Goal: Navigation & Orientation: Find specific page/section

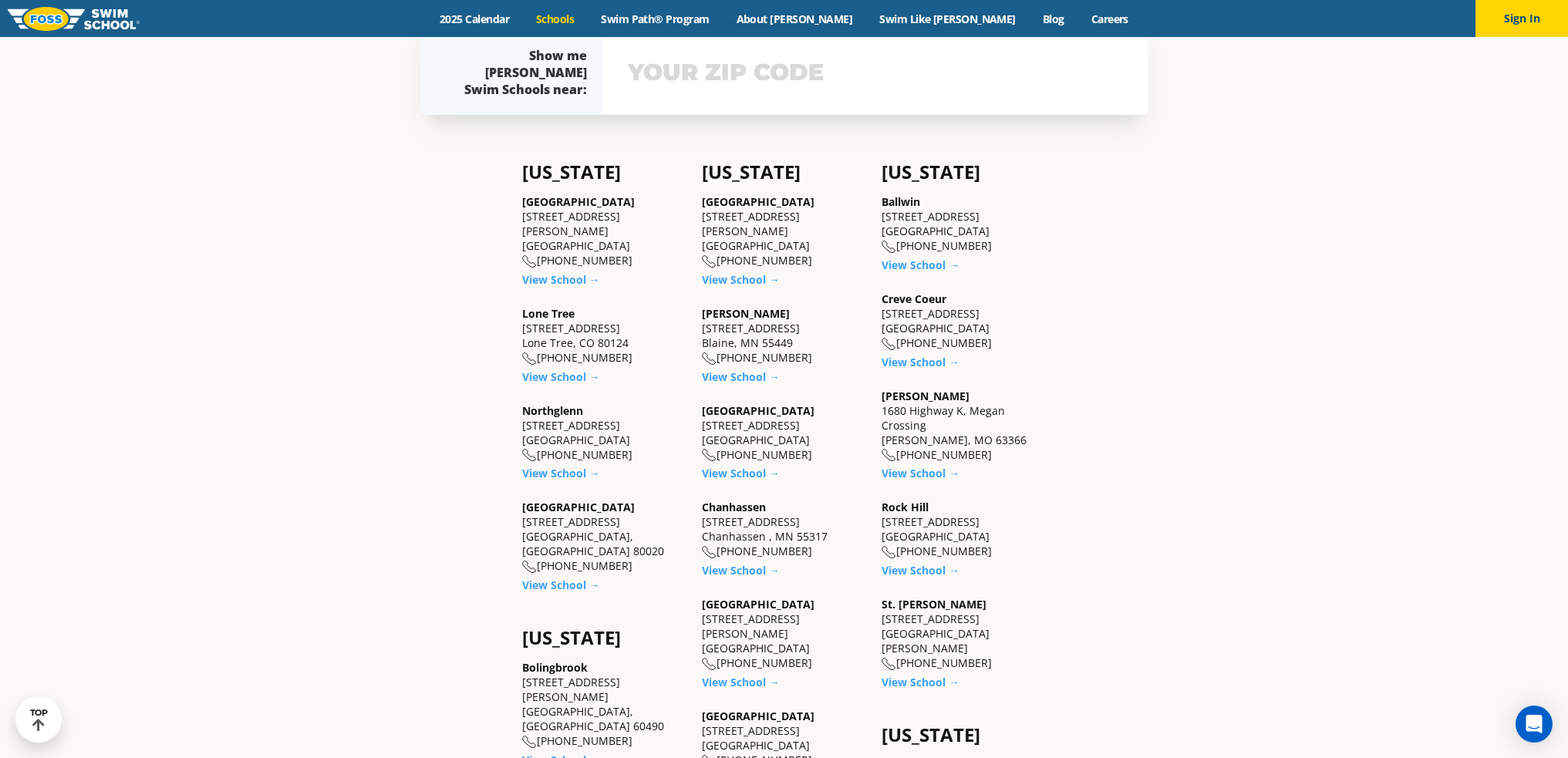
scroll to position [463, 0]
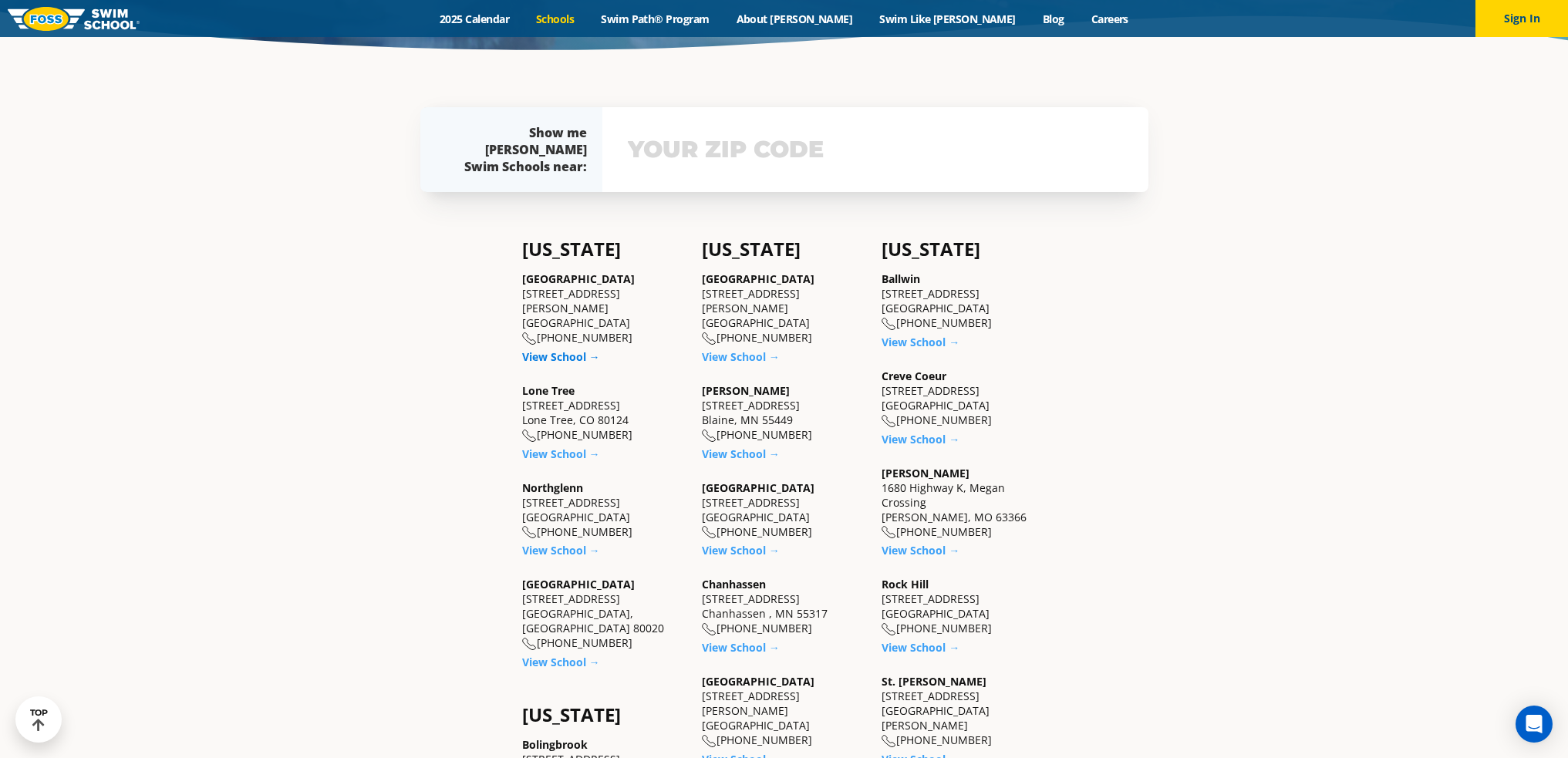
click at [550, 349] on link "View School →" at bounding box center [561, 357] width 78 height 15
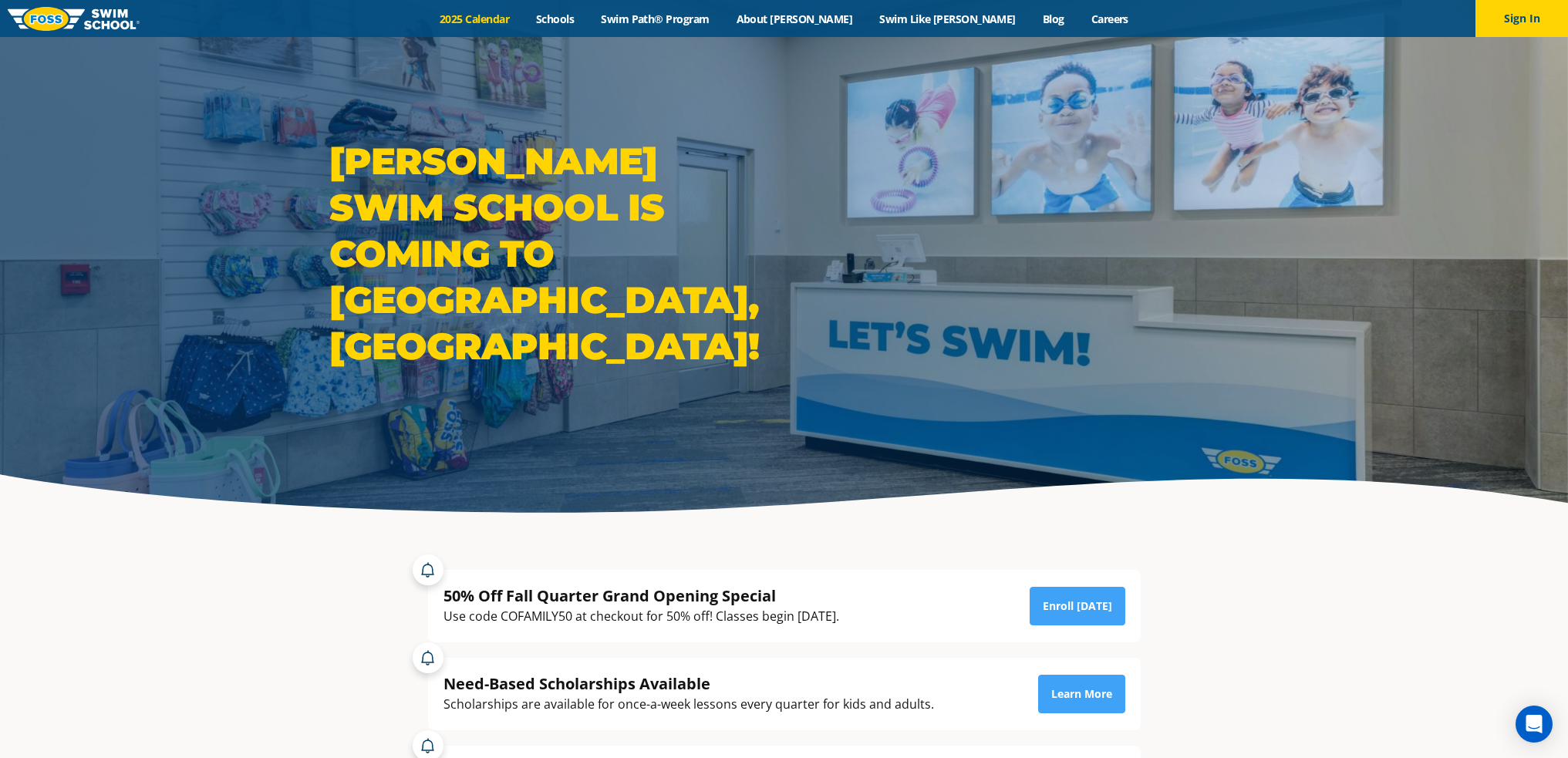
click at [523, 23] on link "2025 Calendar" at bounding box center [475, 19] width 96 height 15
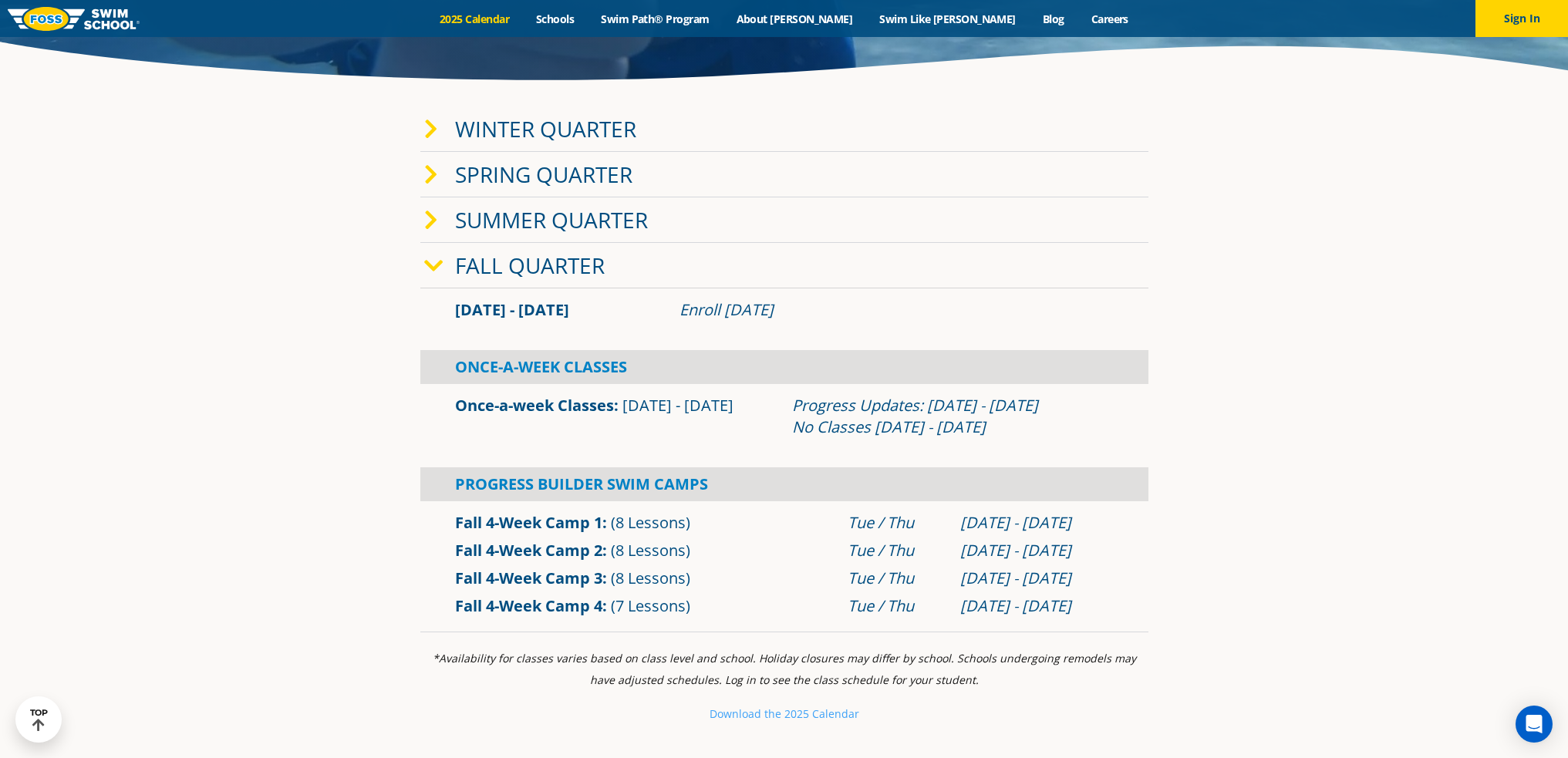
scroll to position [463, 0]
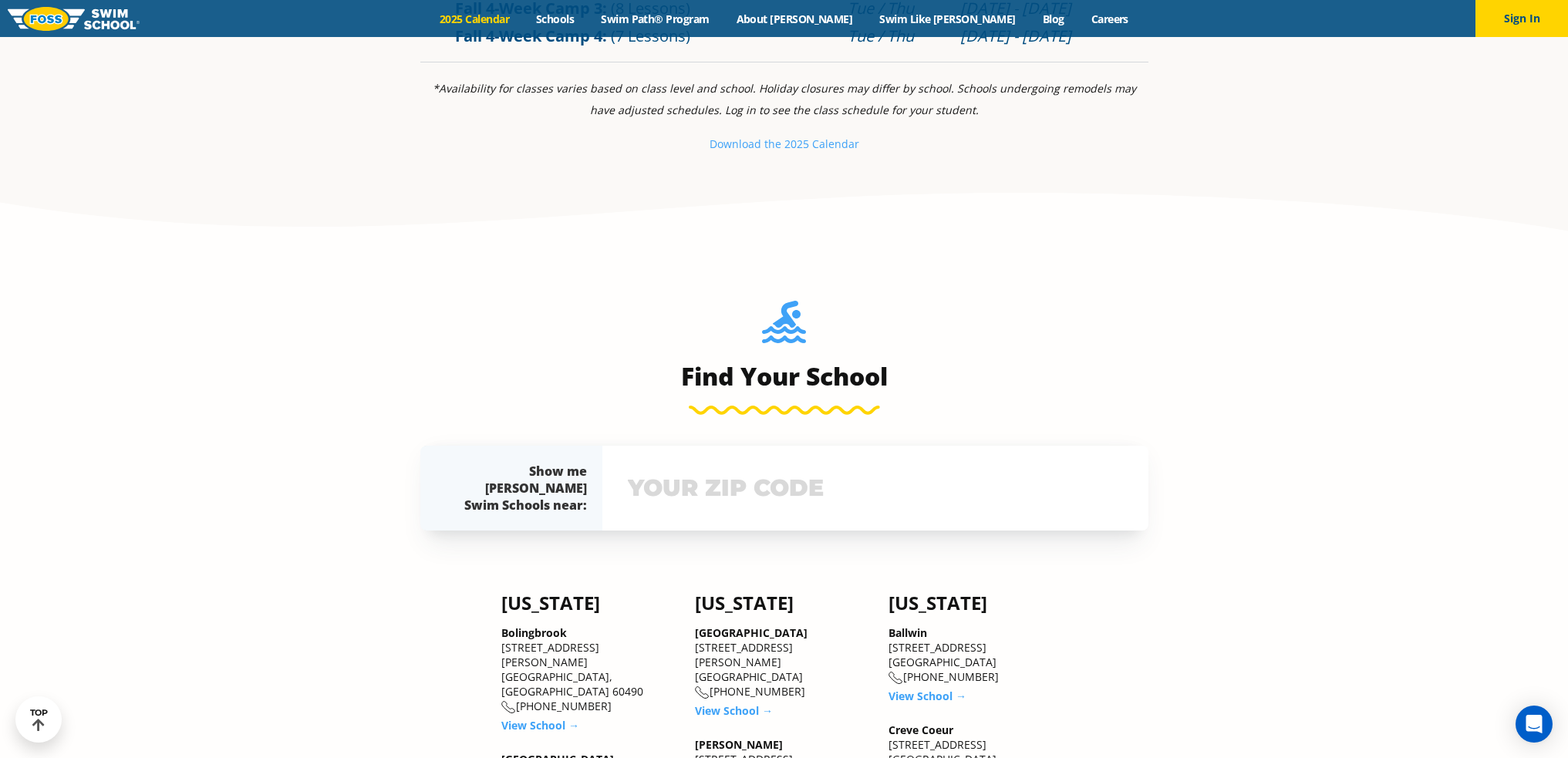
click at [752, 482] on input "text" at bounding box center [875, 488] width 503 height 44
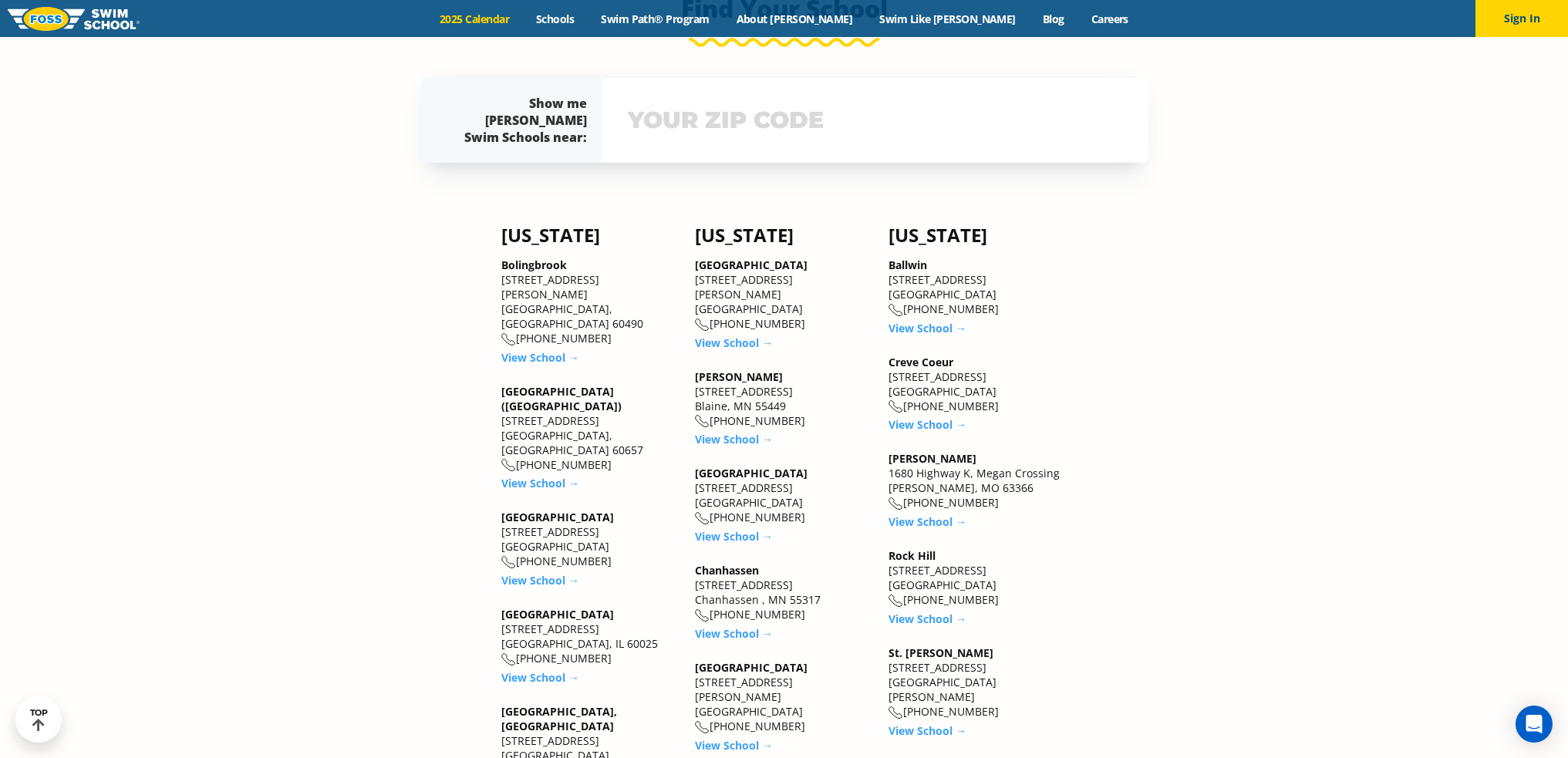
scroll to position [1371, 0]
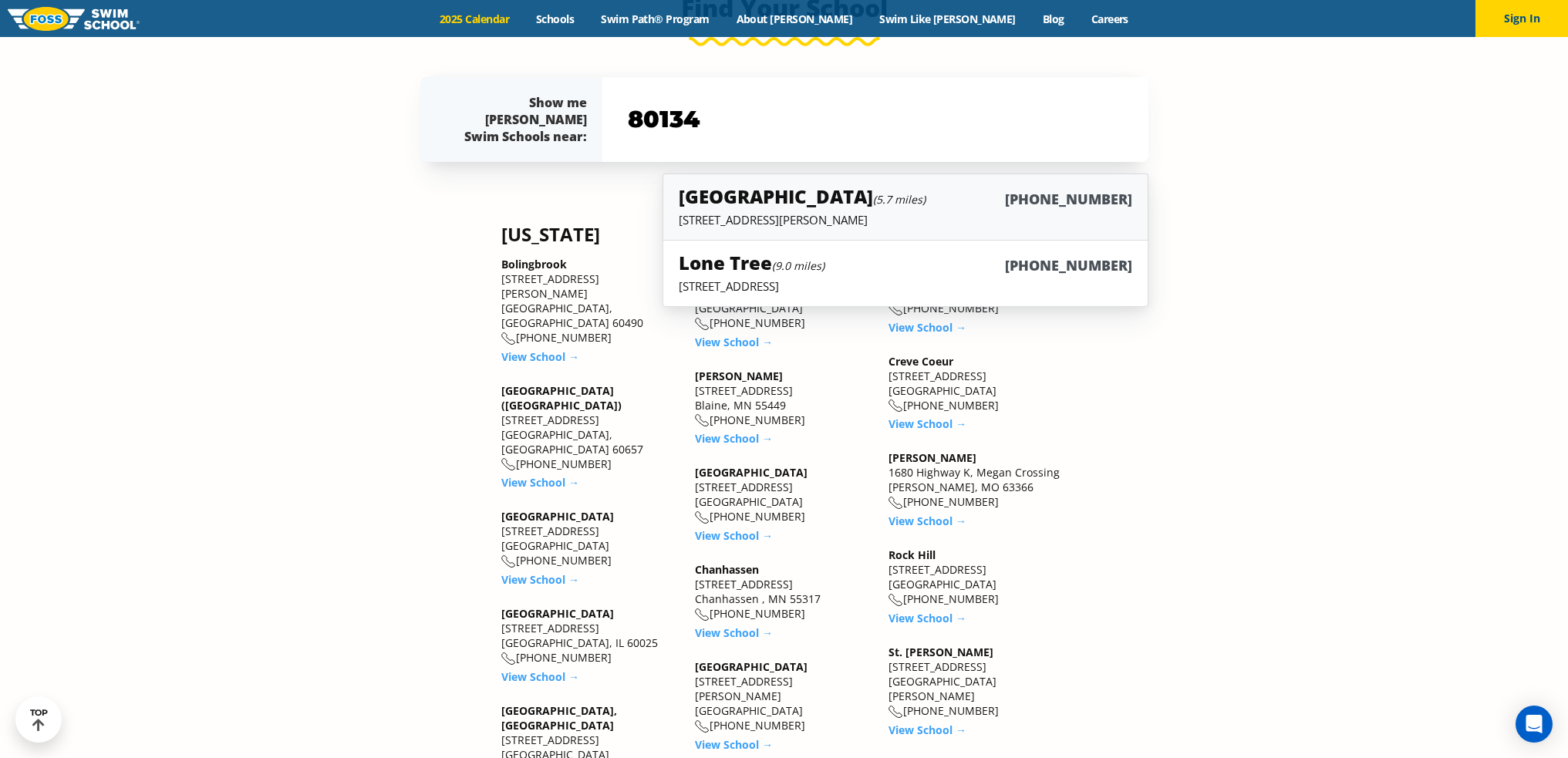
type input "80134"
click at [812, 186] on h5 "Castle Rock (5.7 miles)" at bounding box center [802, 196] width 246 height 26
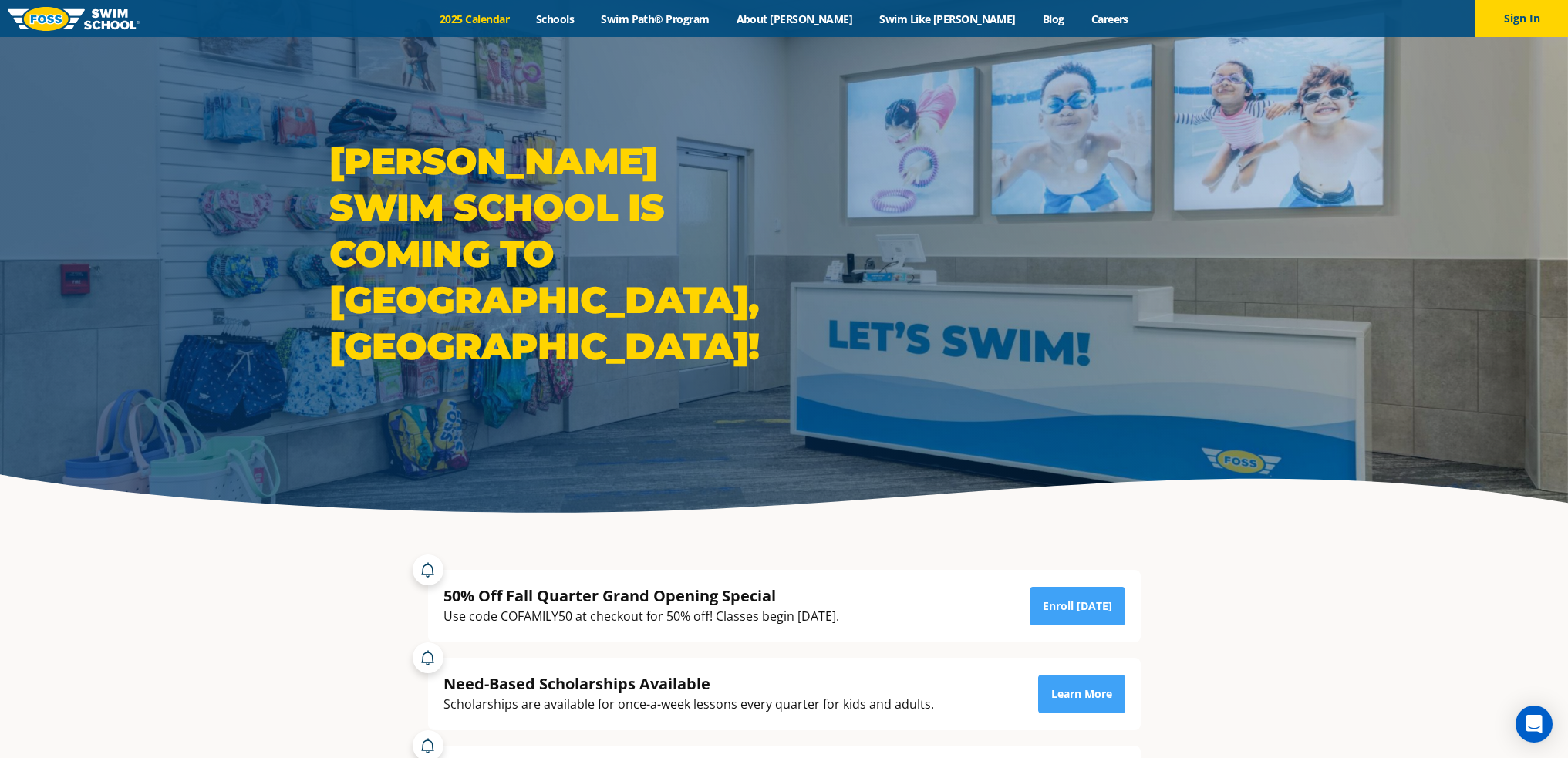
click at [523, 20] on link "2025 Calendar" at bounding box center [475, 19] width 96 height 15
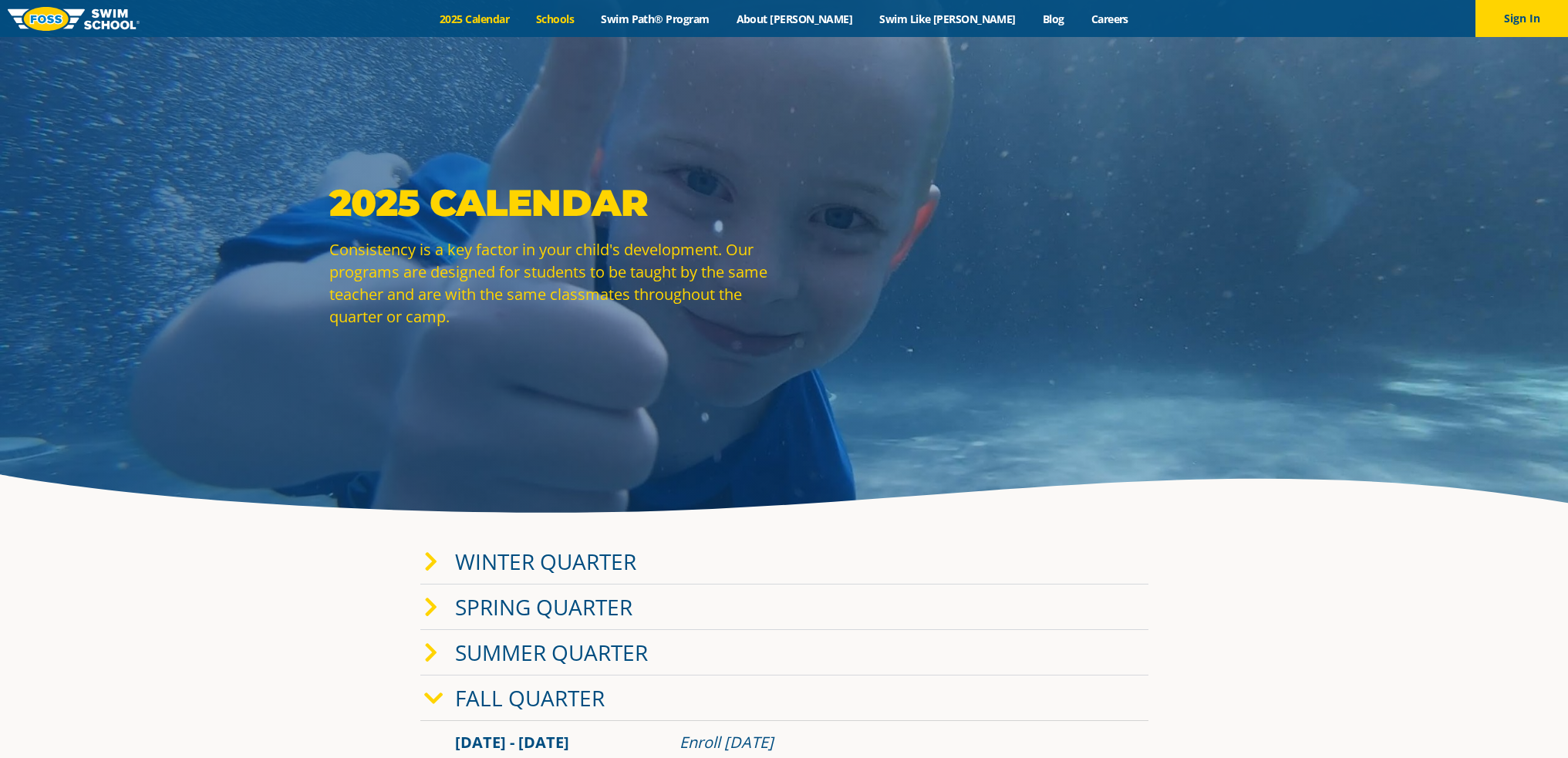
click at [587, 13] on link "Schools" at bounding box center [555, 19] width 65 height 15
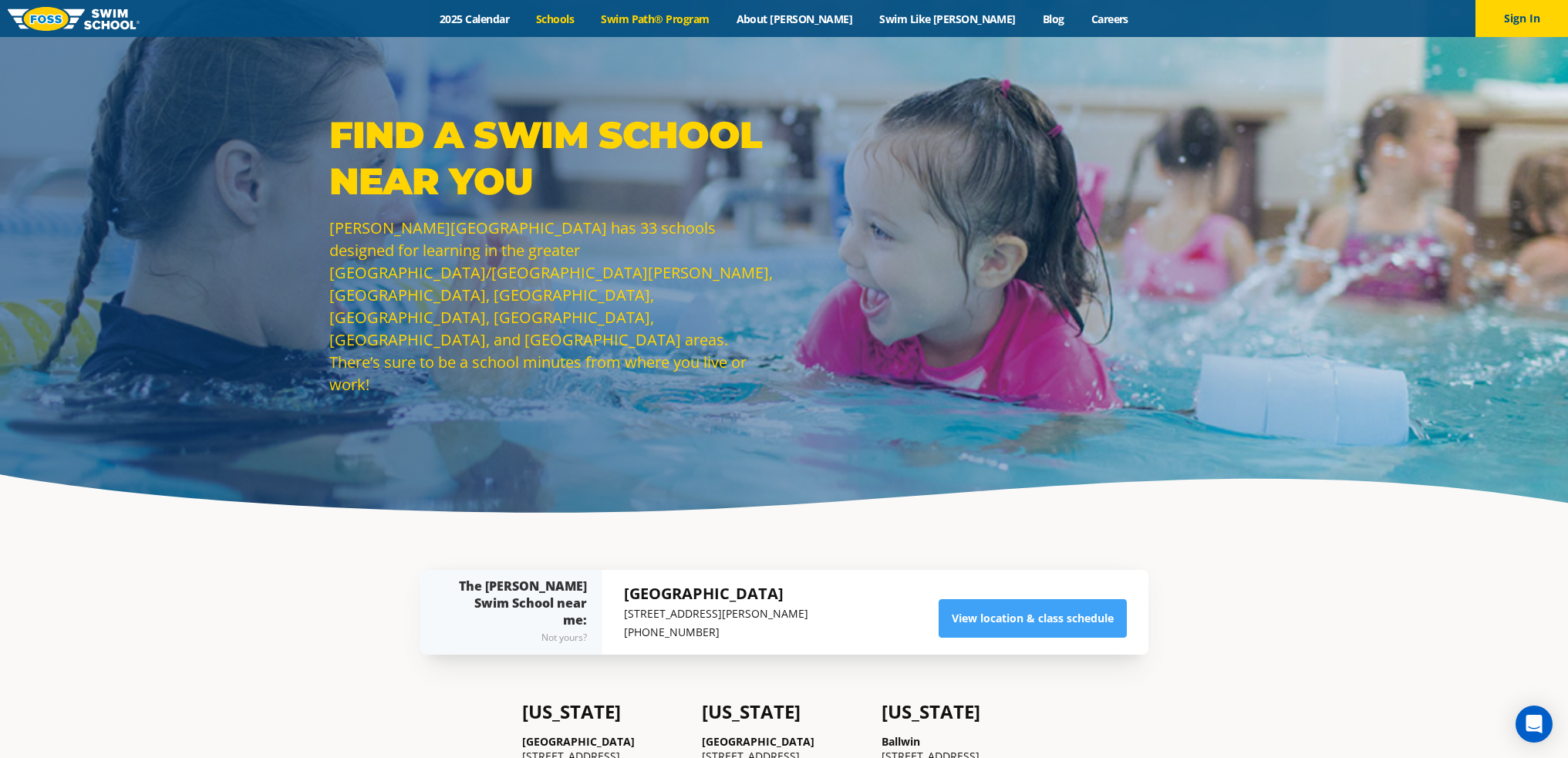
click at [704, 21] on link "Swim Path® Program" at bounding box center [655, 19] width 135 height 15
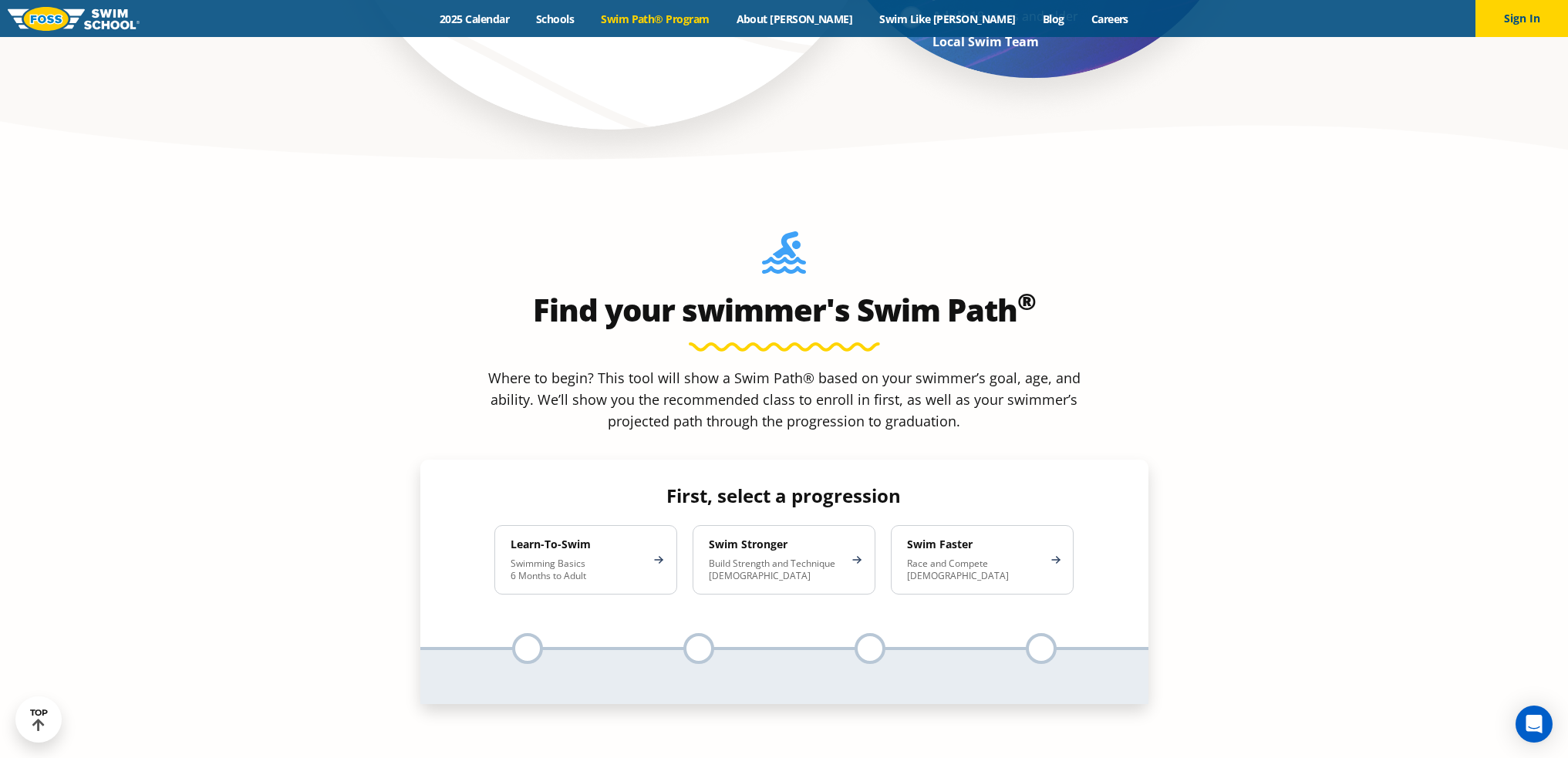
scroll to position [1311, 0]
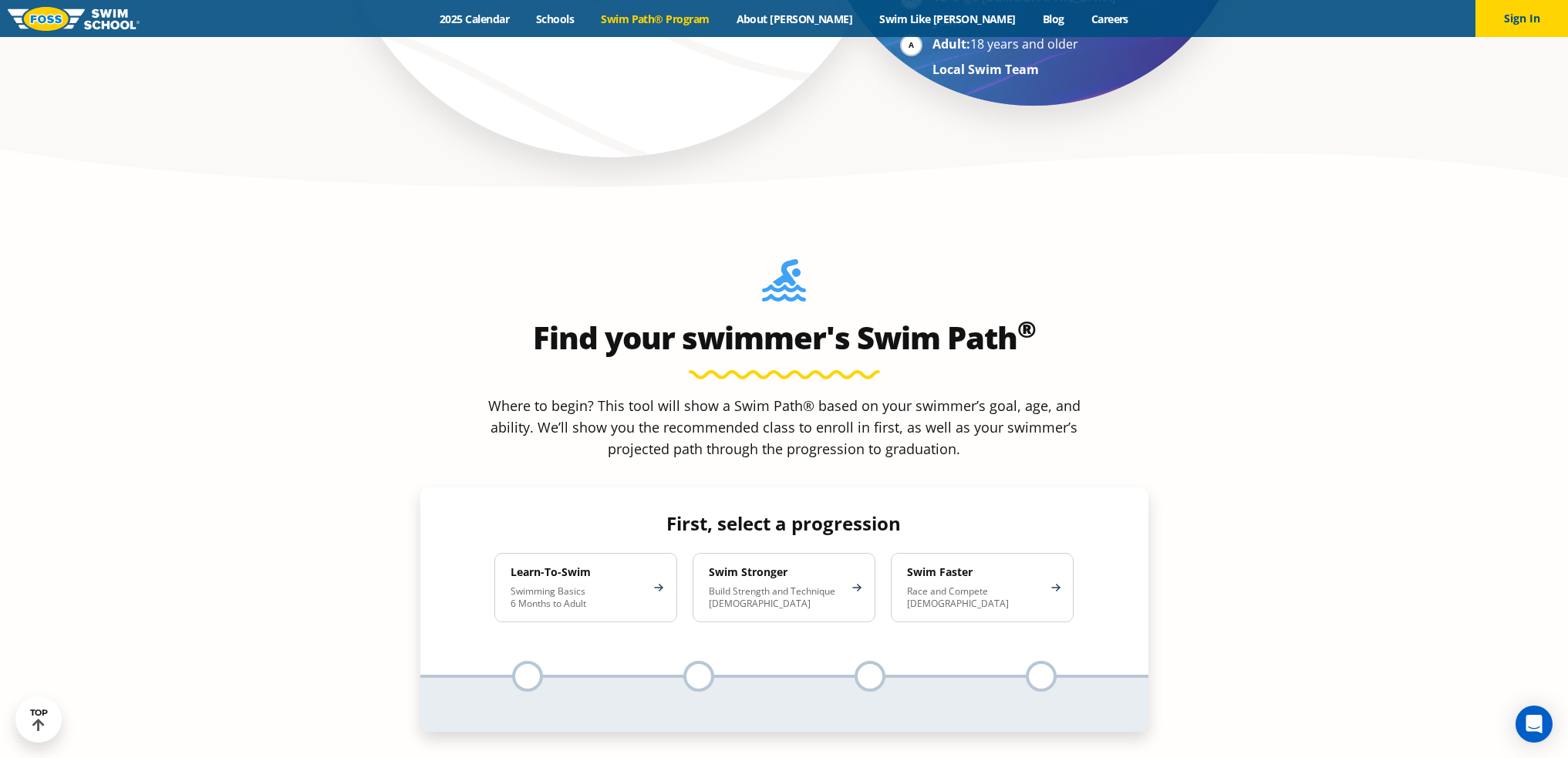
click at [116, 19] on img at bounding box center [73, 18] width 132 height 24
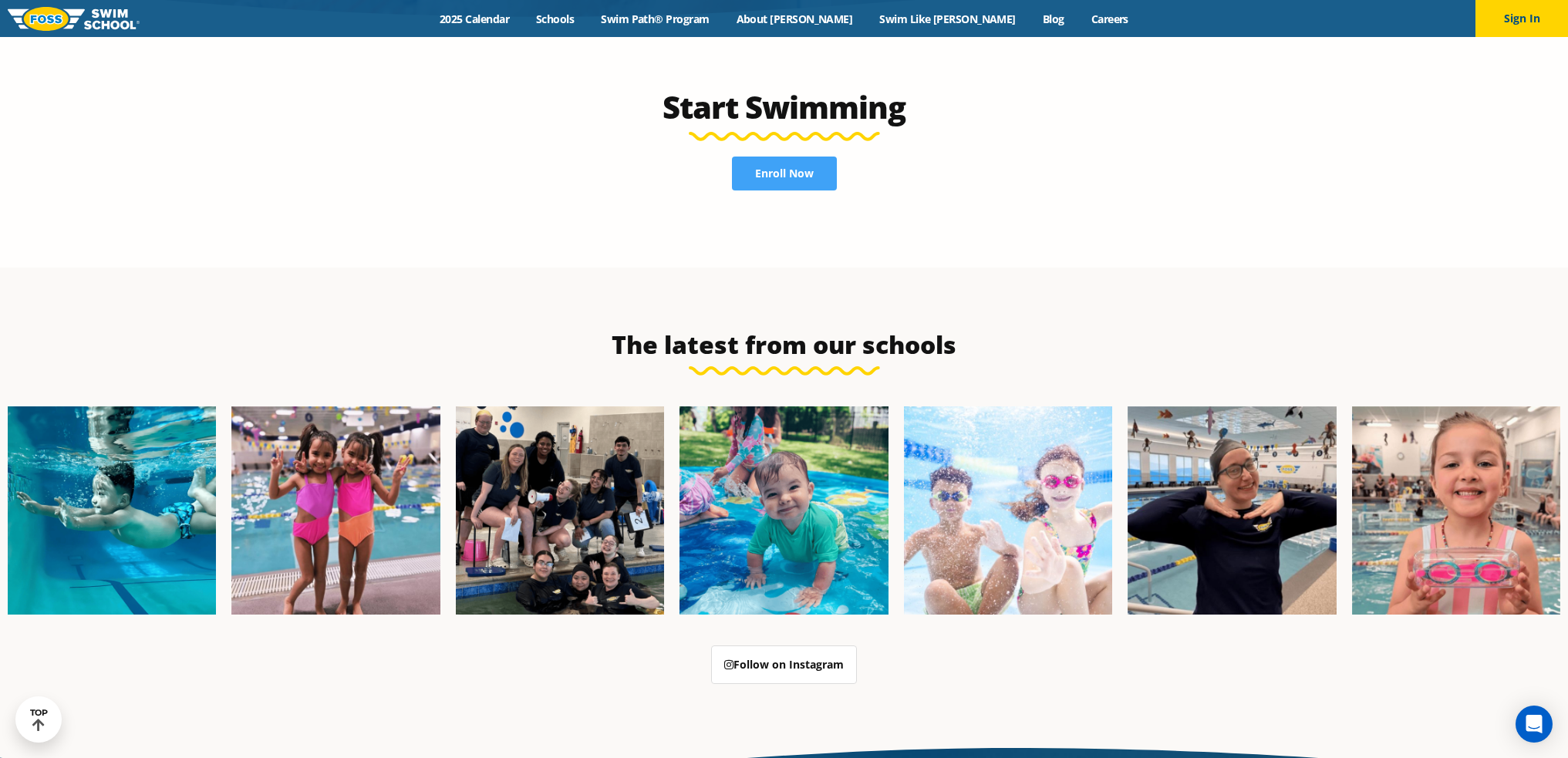
scroll to position [3701, 0]
